Goal: Task Accomplishment & Management: Manage account settings

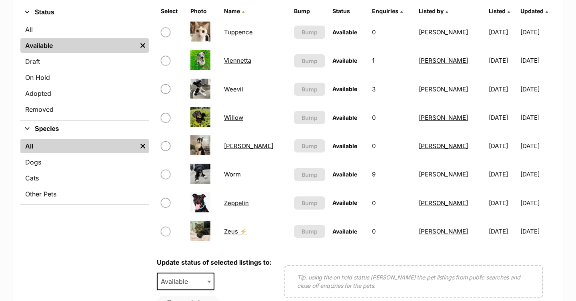
scroll to position [195, 0]
click at [229, 176] on link "Worm" at bounding box center [232, 175] width 17 height 8
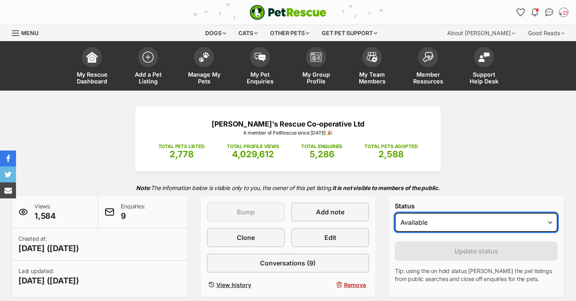
click at [405, 216] on select "Draft - not available as listing has enquires Available On hold Adopted" at bounding box center [476, 222] width 163 height 19
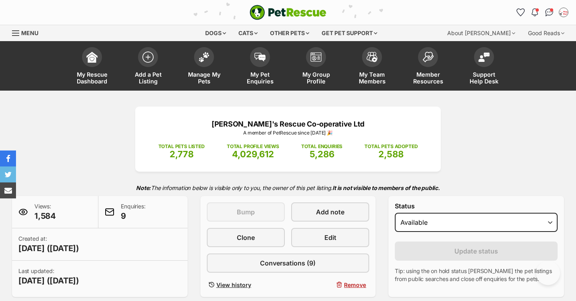
select select "on_hold"
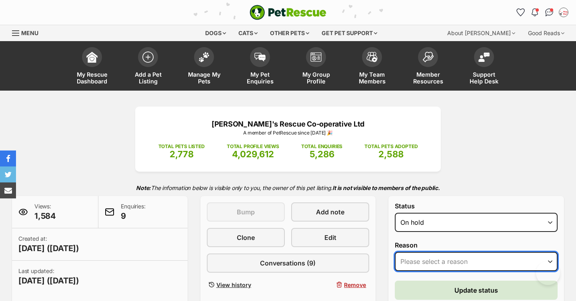
click at [432, 261] on select "Please select a reason Medical reasons Reviewing applications Adoption pending …" at bounding box center [476, 261] width 163 height 19
select select "adoption_pending"
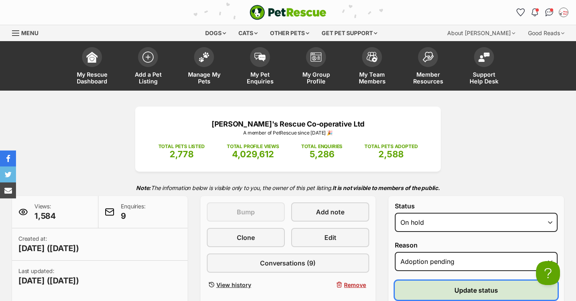
click at [432, 289] on button "Update status" at bounding box center [476, 290] width 163 height 19
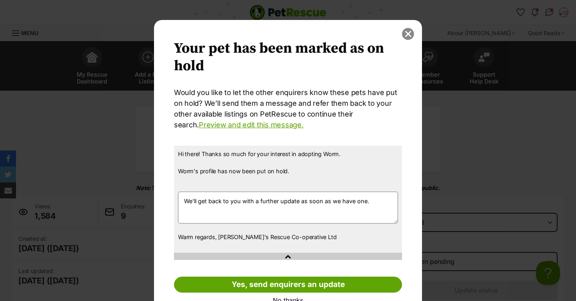
click at [407, 33] on button "close" at bounding box center [408, 34] width 12 height 12
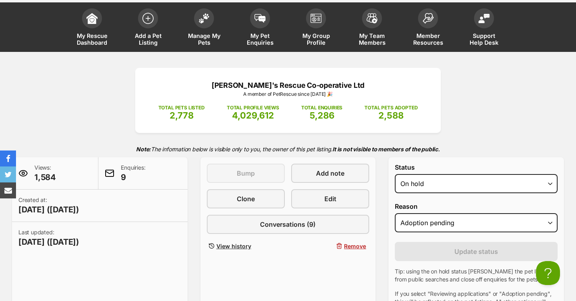
scroll to position [23, 0]
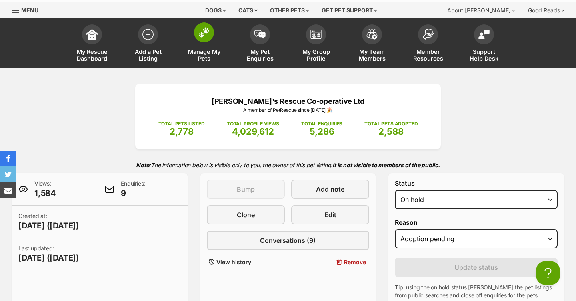
click at [200, 36] on img at bounding box center [203, 32] width 11 height 10
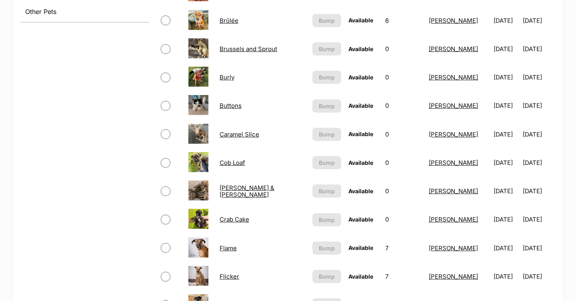
scroll to position [511, 0]
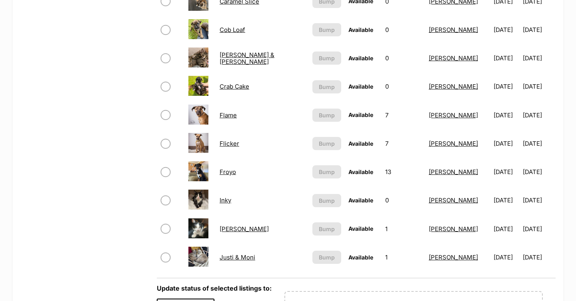
click at [232, 27] on link "Cob Loaf" at bounding box center [232, 30] width 26 height 8
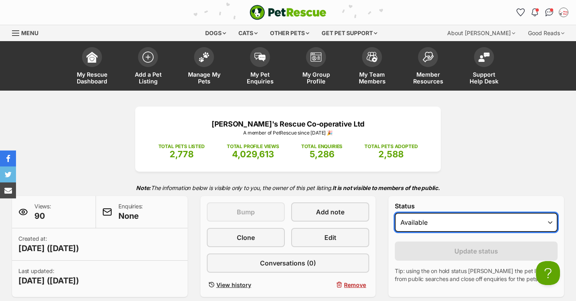
click at [473, 223] on select "Draft Available On hold Adopted" at bounding box center [476, 222] width 163 height 19
select select "on_hold"
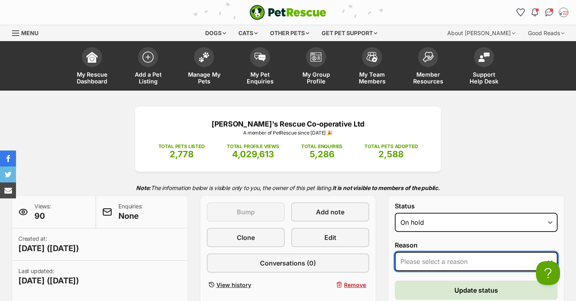
click at [424, 257] on select "Please select a reason Medical reasons Reviewing applications Adoption pending …" at bounding box center [476, 261] width 163 height 19
select select "adoption_pending"
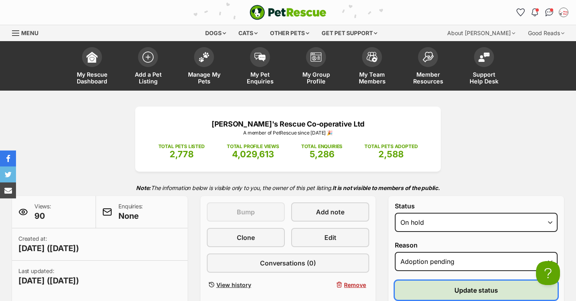
click at [417, 290] on button "Update status" at bounding box center [476, 290] width 163 height 19
